Goal: Task Accomplishment & Management: Use online tool/utility

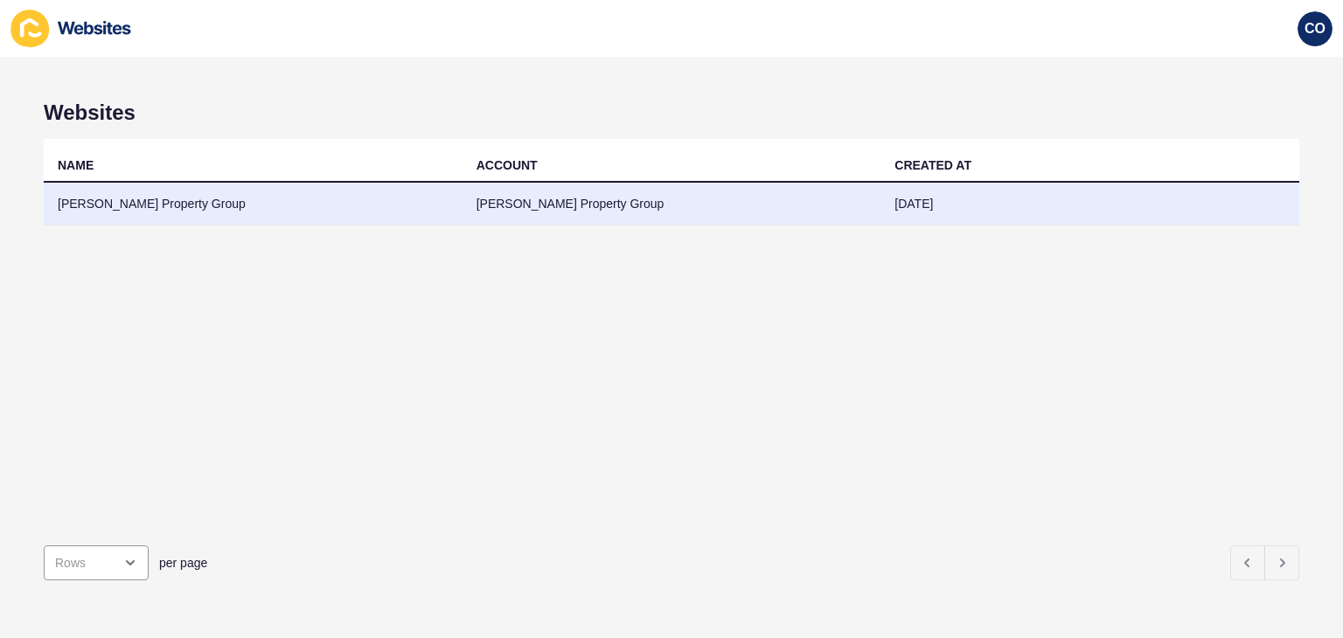
click at [136, 204] on td "[PERSON_NAME] Property Group" at bounding box center [253, 204] width 419 height 43
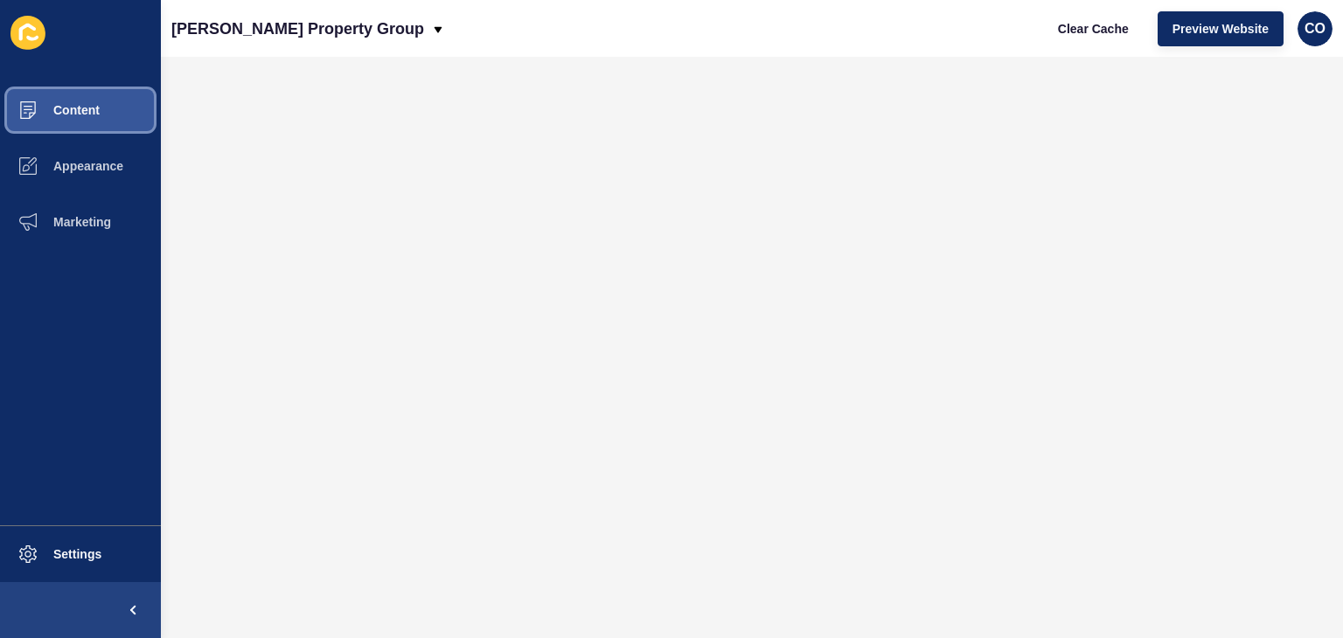
click at [105, 113] on button "Content" at bounding box center [80, 110] width 161 height 56
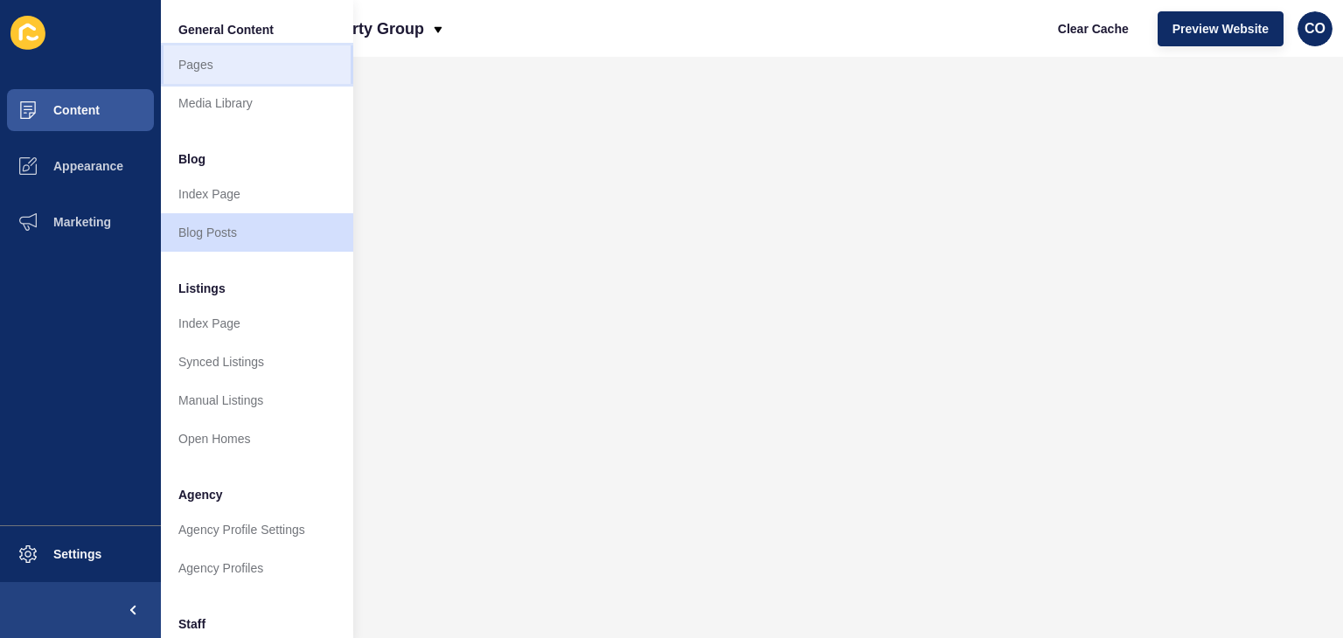
click at [205, 63] on link "Pages" at bounding box center [257, 64] width 192 height 38
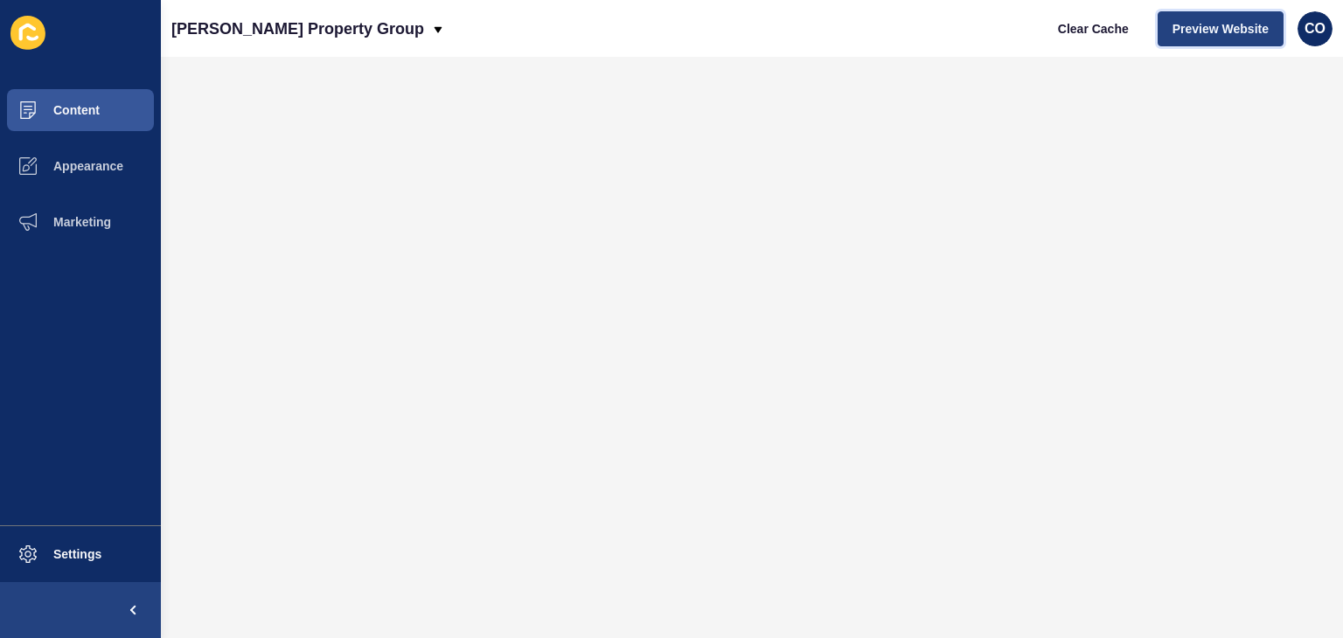
click at [1201, 27] on span "Preview Website" at bounding box center [1221, 28] width 96 height 17
click at [103, 116] on button "Content" at bounding box center [80, 110] width 161 height 56
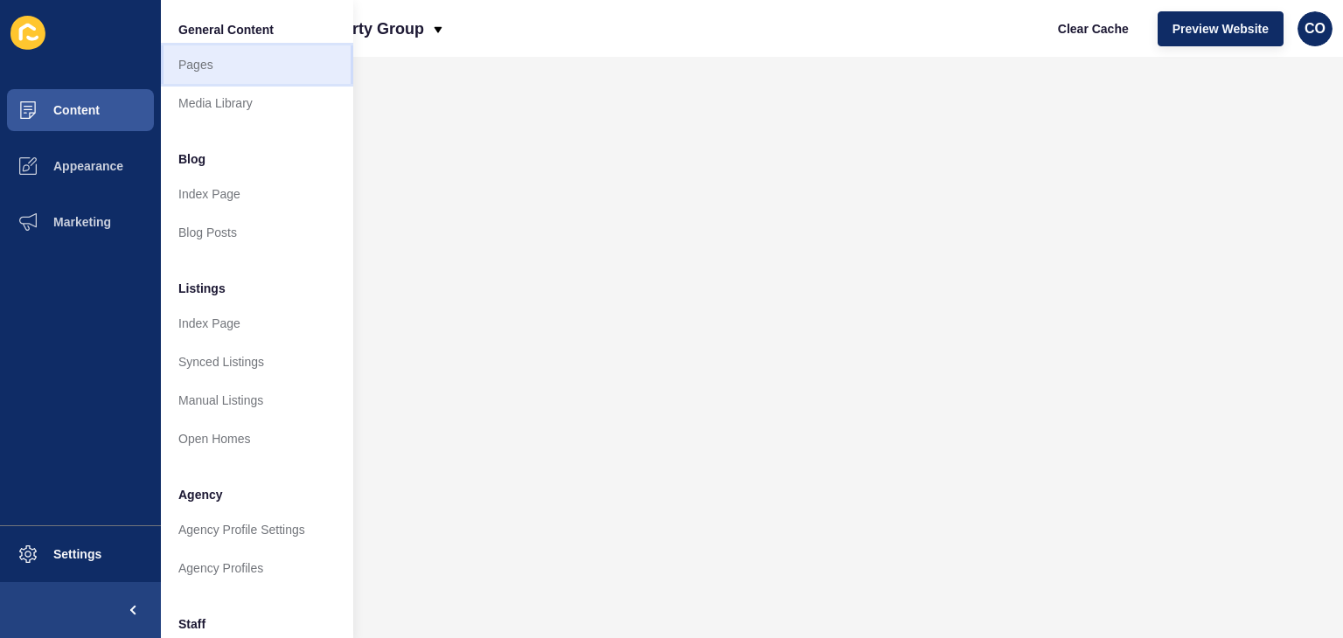
click at [237, 64] on link "Pages" at bounding box center [257, 64] width 192 height 38
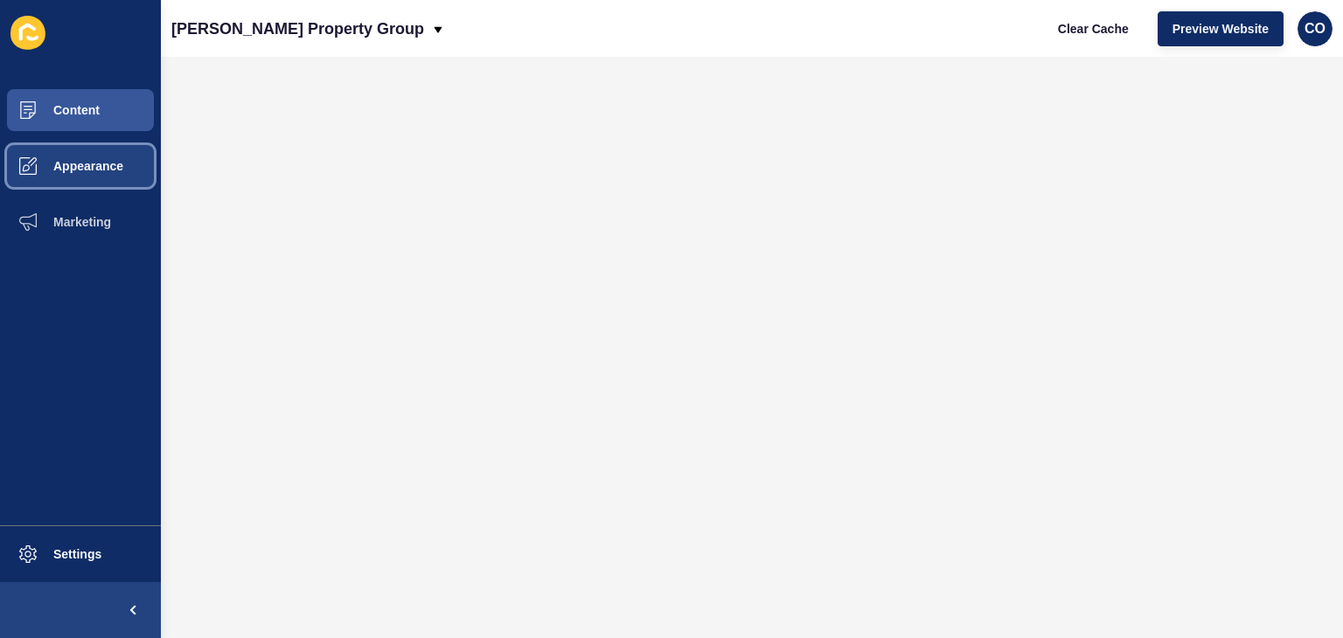
click at [122, 176] on button "Appearance" at bounding box center [80, 166] width 161 height 56
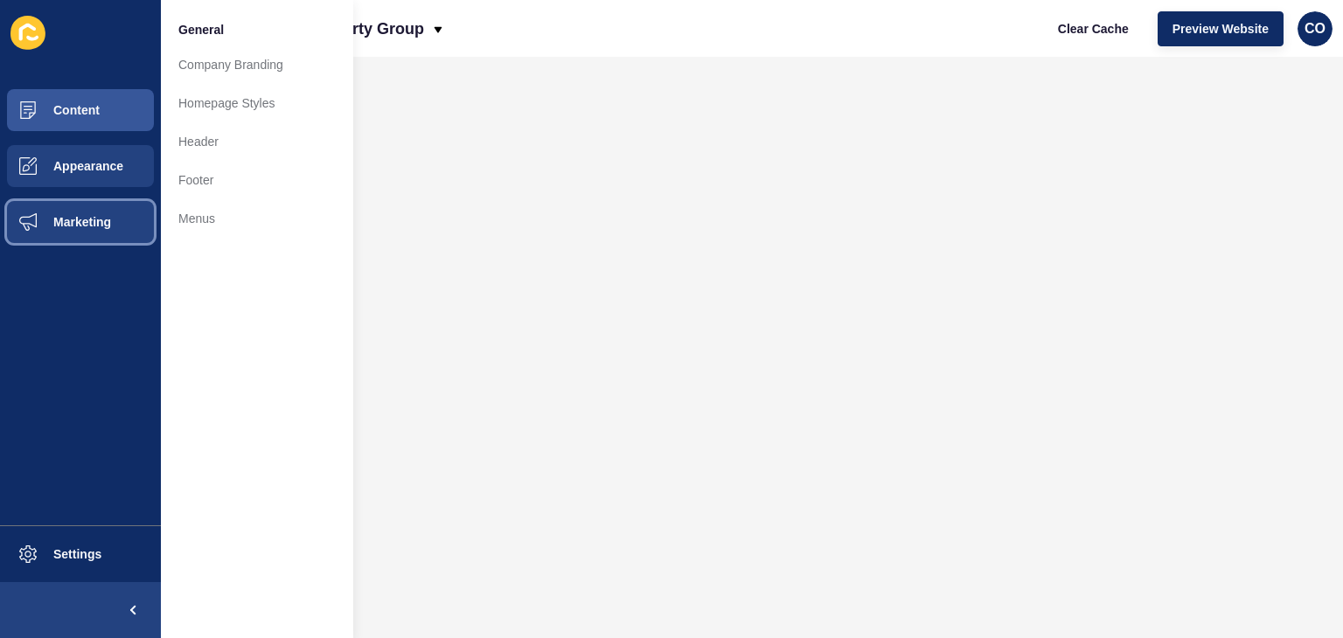
click at [98, 230] on button "Marketing" at bounding box center [80, 222] width 161 height 56
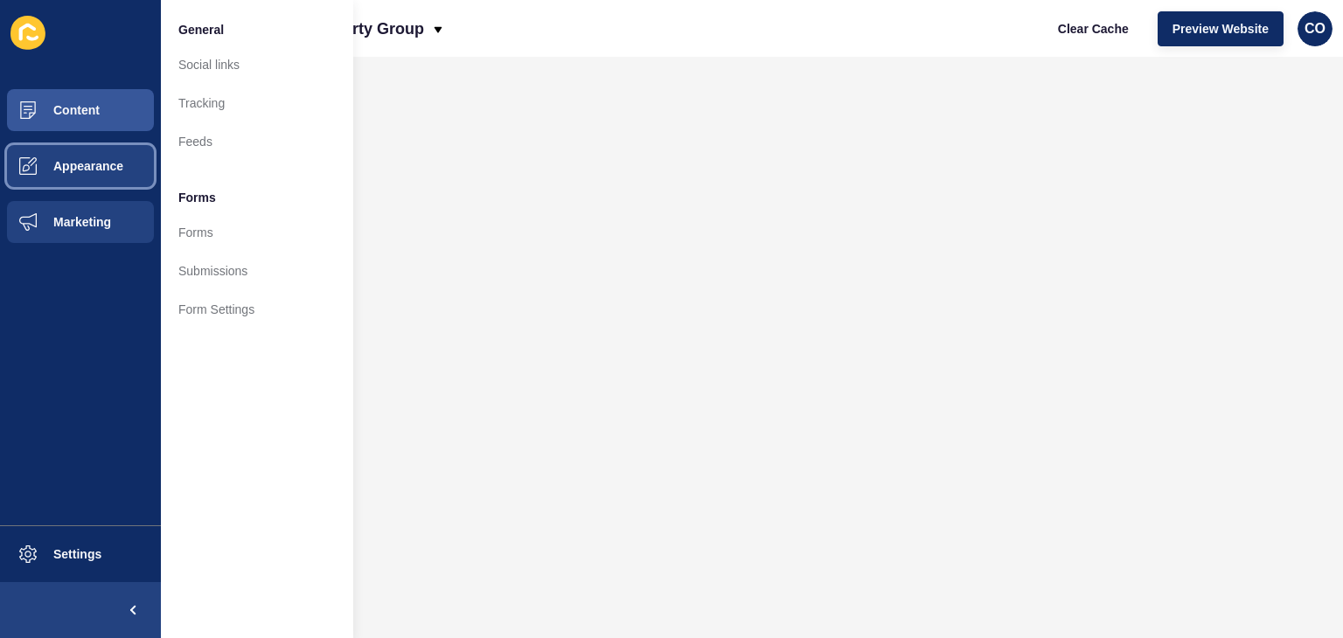
click at [117, 174] on button "Appearance" at bounding box center [80, 166] width 161 height 56
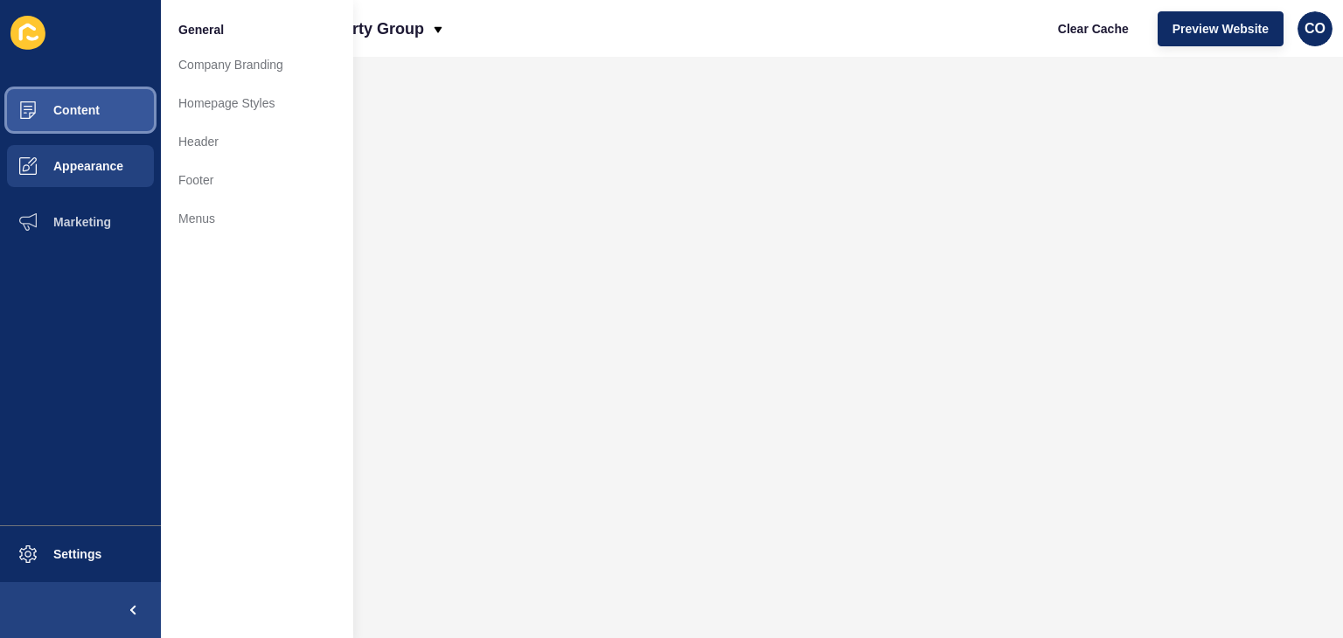
click at [129, 109] on button "Content" at bounding box center [80, 110] width 161 height 56
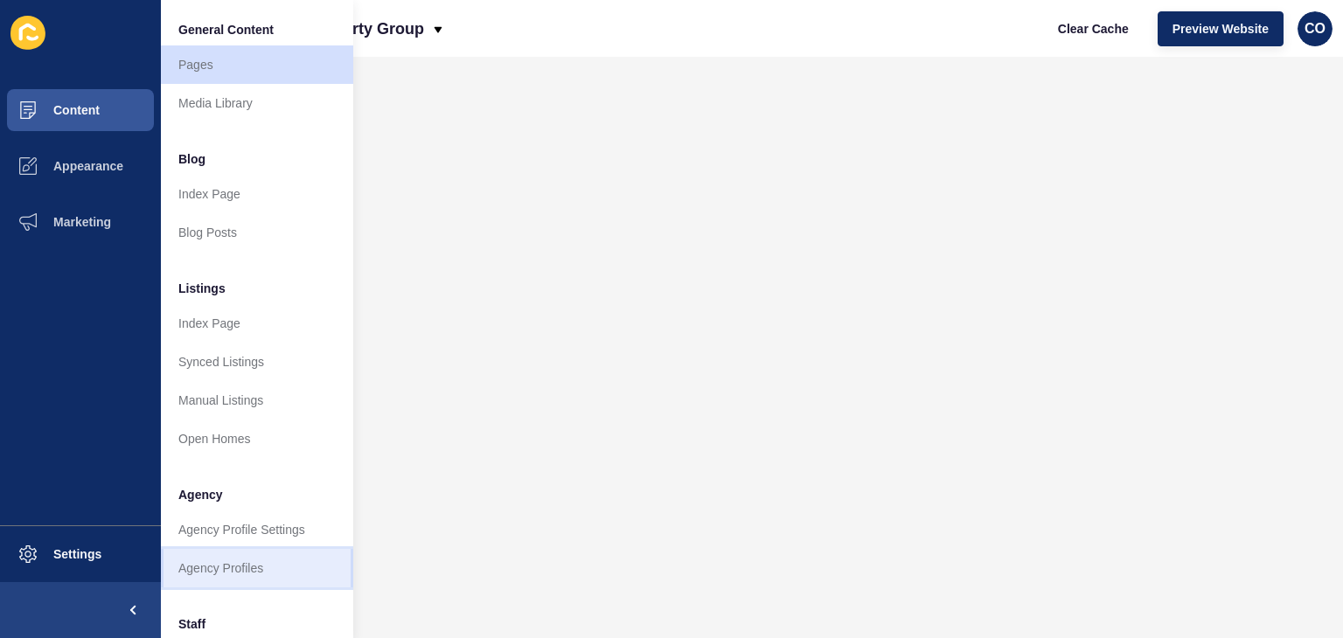
click at [245, 567] on link "Agency Profiles" at bounding box center [257, 568] width 192 height 38
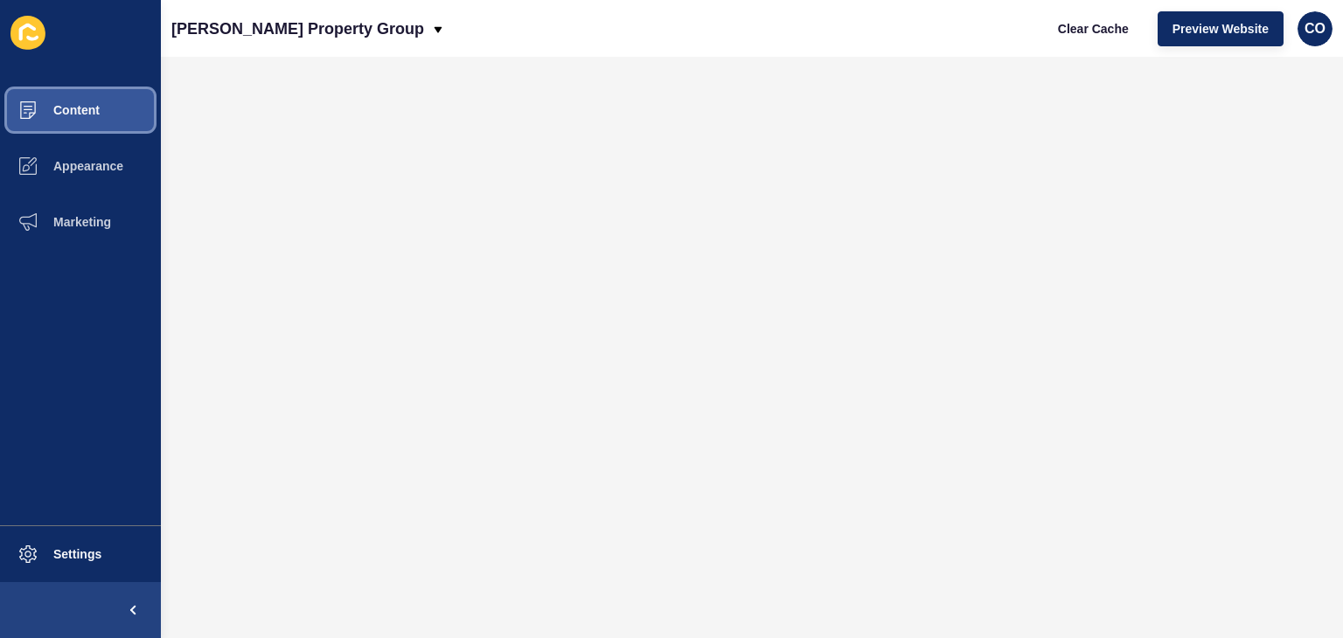
click at [99, 115] on span "Content" at bounding box center [48, 110] width 102 height 14
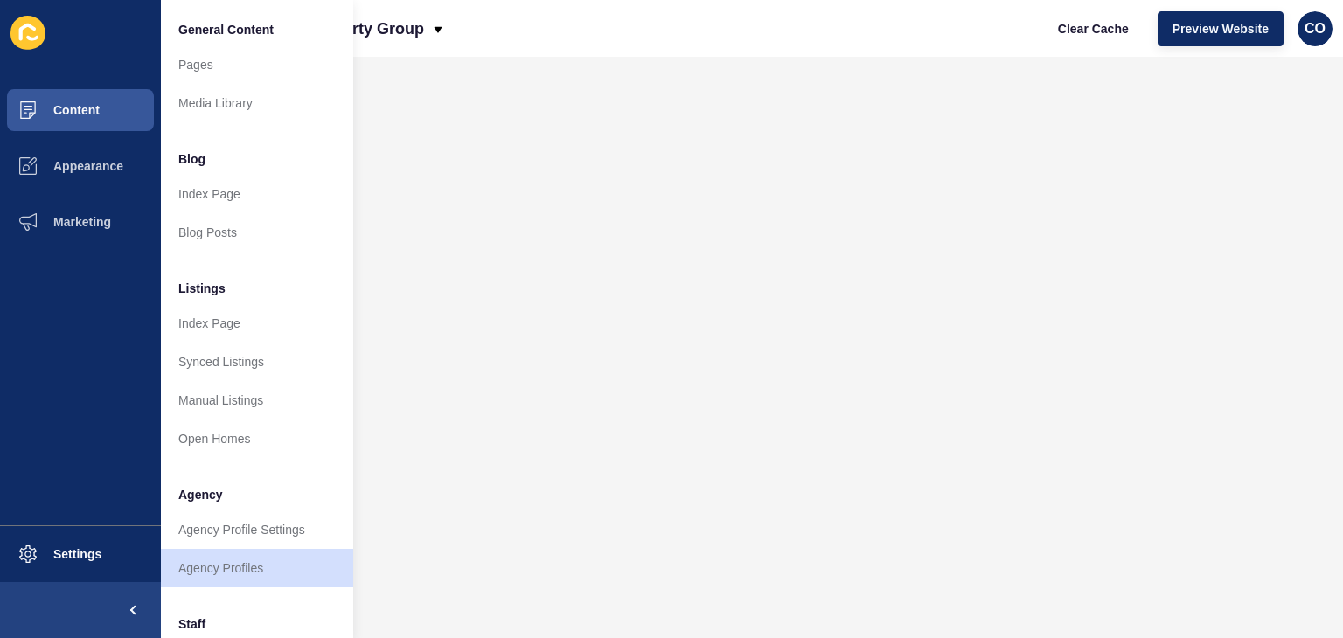
click at [535, 2] on div "[PERSON_NAME] Property Group Clear Cache Preview Website CO" at bounding box center [752, 28] width 1182 height 57
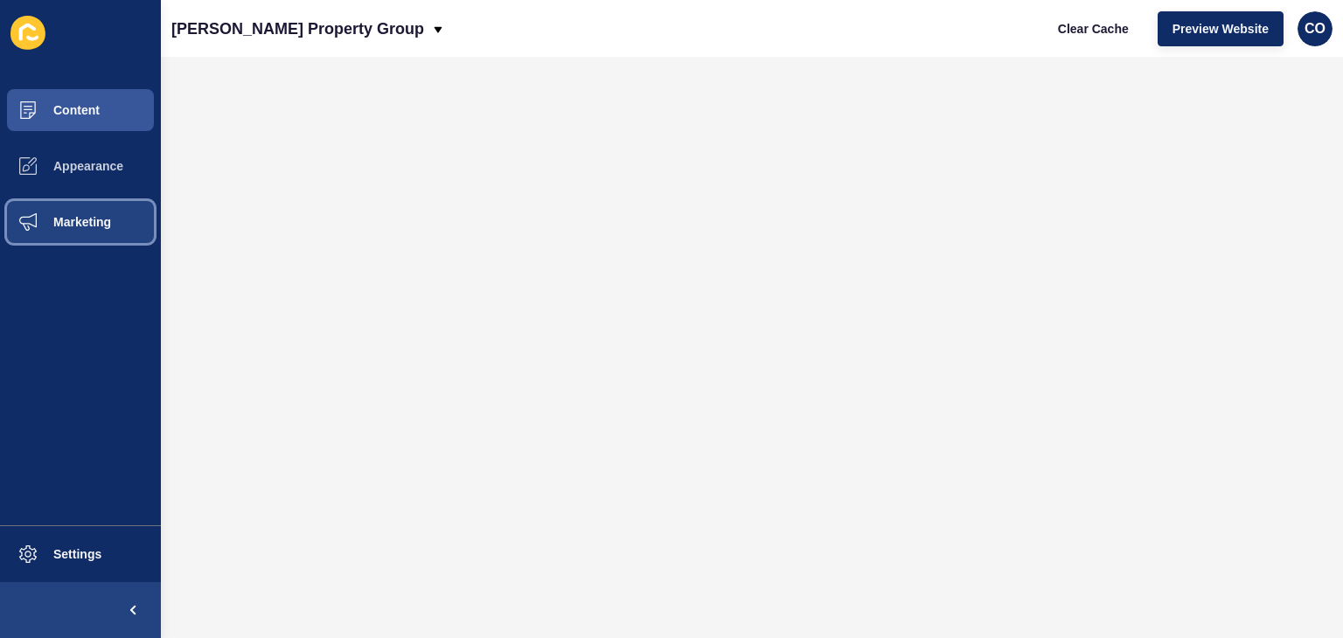
click at [83, 220] on span "Marketing" at bounding box center [54, 222] width 114 height 14
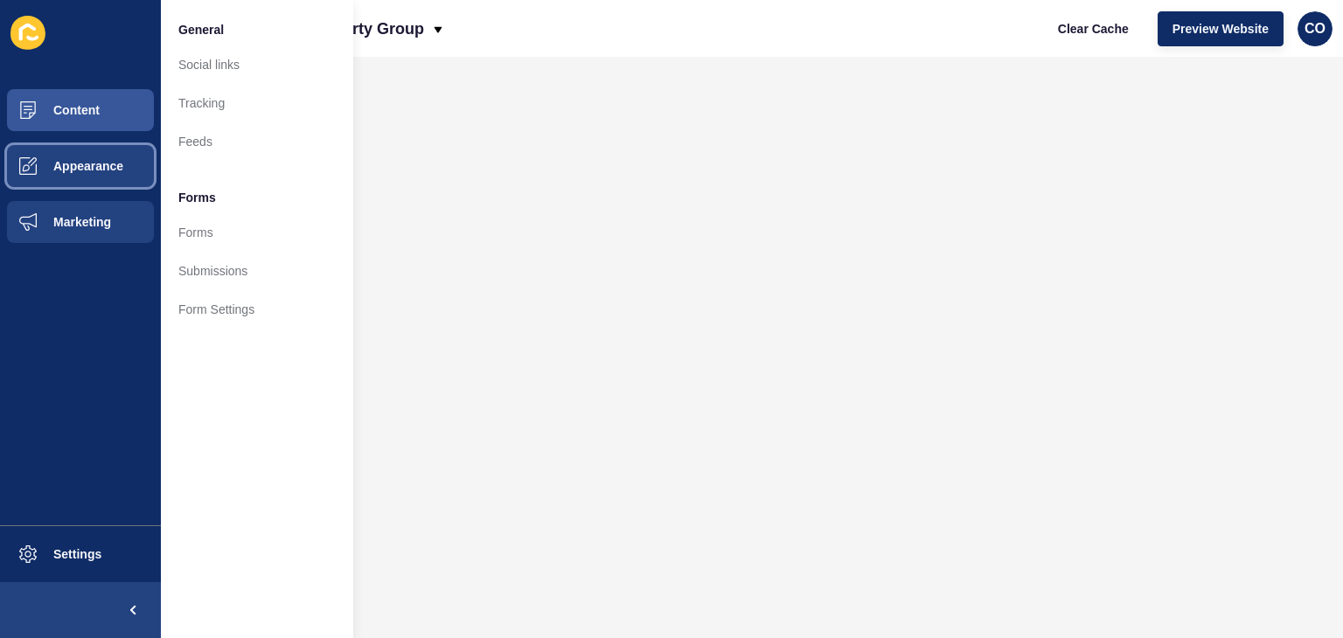
click at [99, 169] on span "Appearance" at bounding box center [60, 166] width 126 height 14
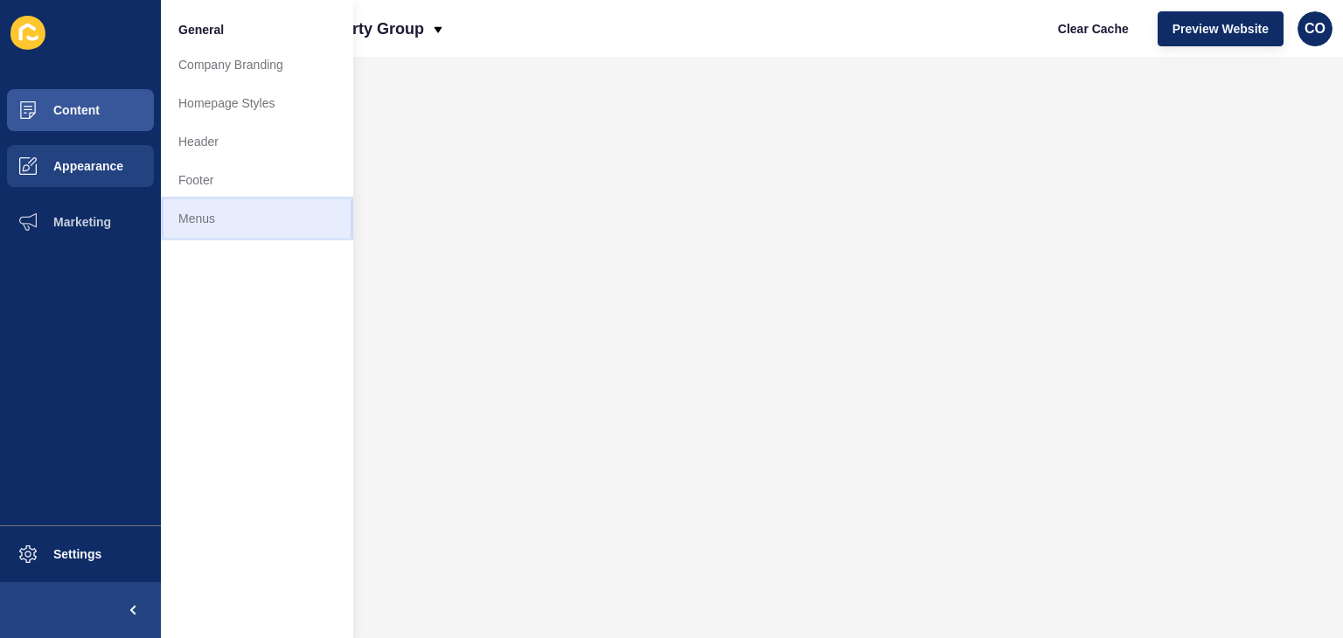
click at [205, 217] on link "Menus" at bounding box center [257, 218] width 192 height 38
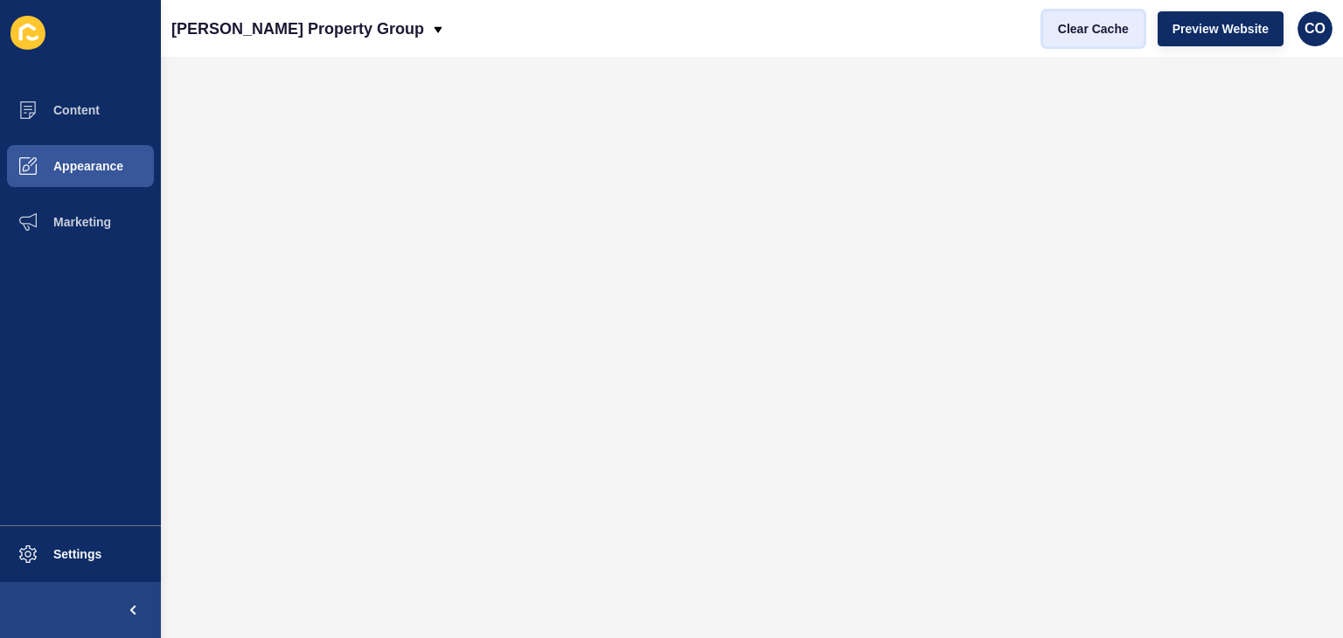
click at [1083, 25] on span "Clear Cache" at bounding box center [1093, 28] width 71 height 17
